Goal: Find contact information: Find contact information

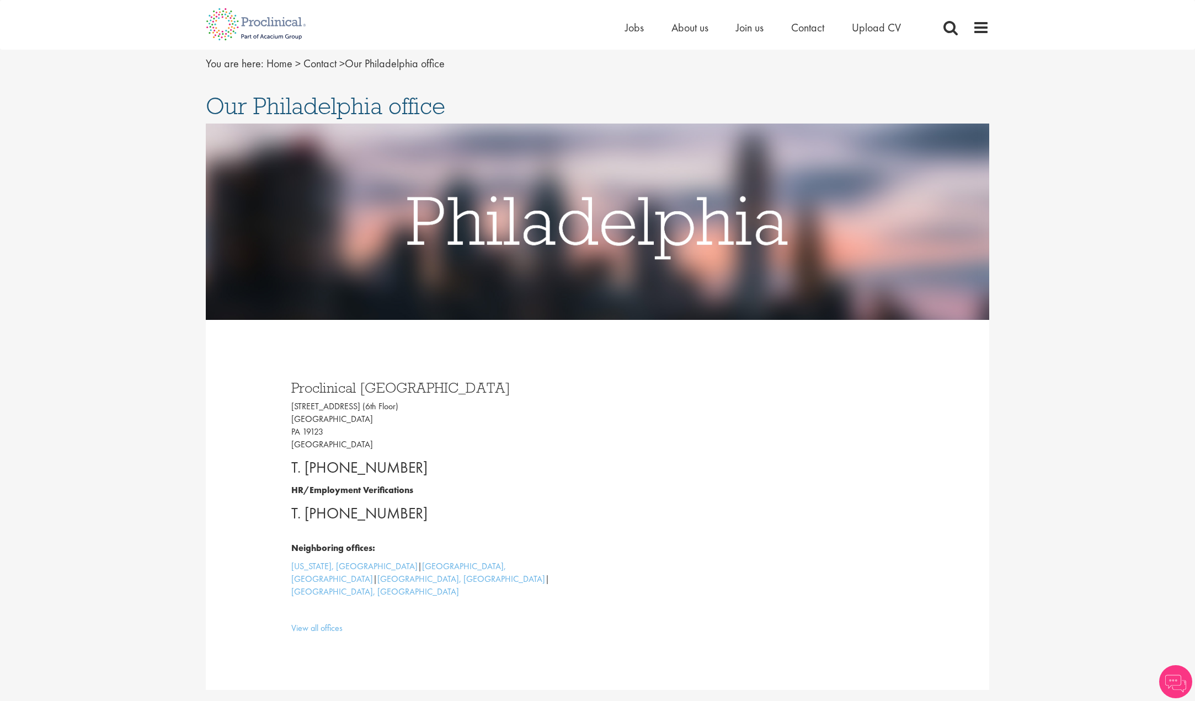
scroll to position [55, 0]
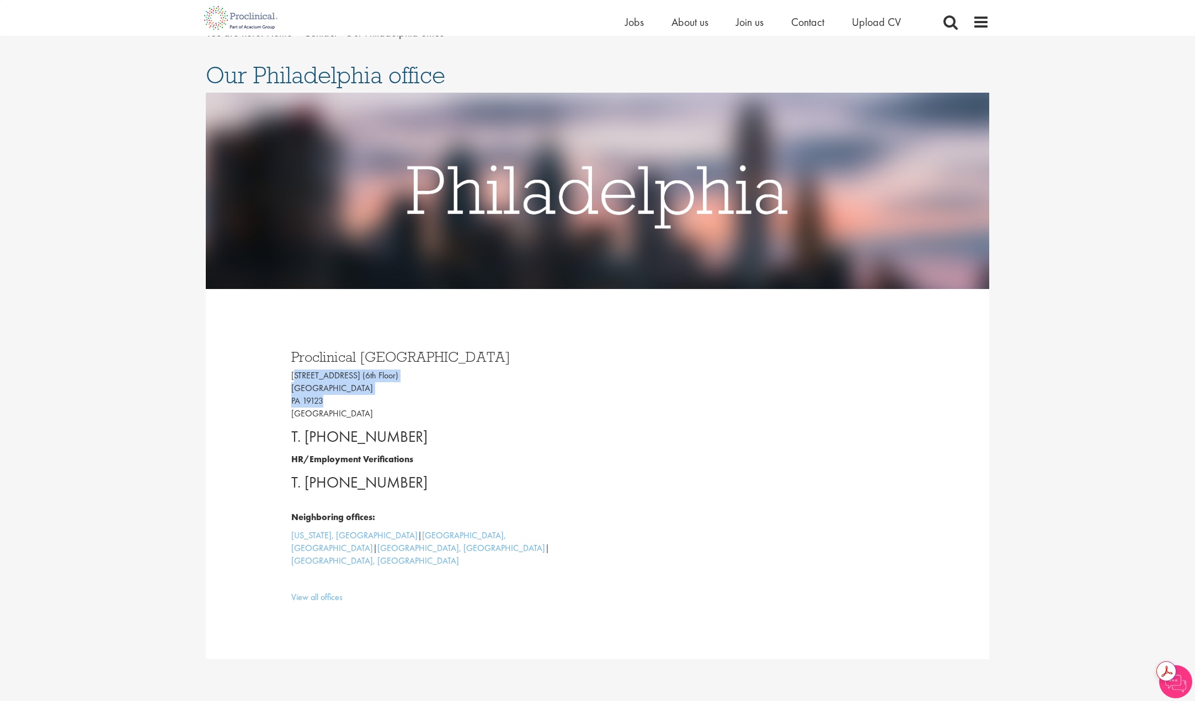
drag, startPoint x: 294, startPoint y: 378, endPoint x: 337, endPoint y: 398, distance: 47.4
click at [337, 398] on p "1033 N 2nd St (6th Floor) Philadelphia PA 19123 USA" at bounding box center [440, 395] width 298 height 50
copy p "1033 N 2nd St (6th Floor) Philadelphia PA 19123"
